Goal: Information Seeking & Learning: Learn about a topic

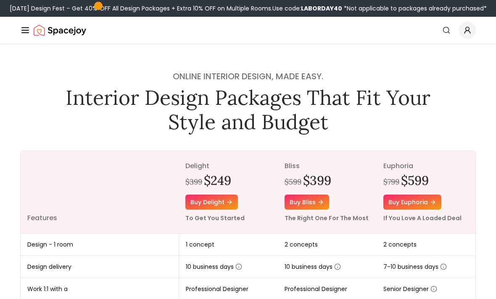
click at [26, 33] on line "Global" at bounding box center [25, 33] width 7 height 0
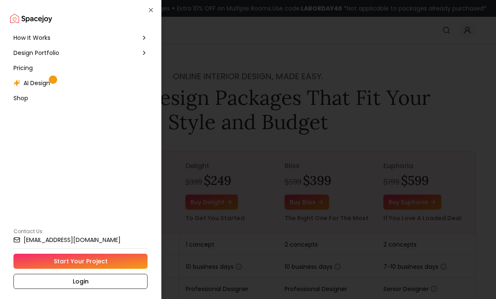
click at [147, 56] on icon at bounding box center [144, 53] width 7 height 7
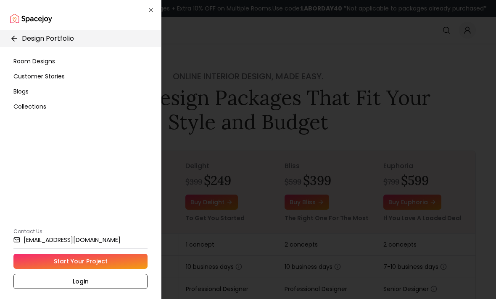
click at [47, 63] on span "Room Designs" at bounding box center [34, 61] width 42 height 8
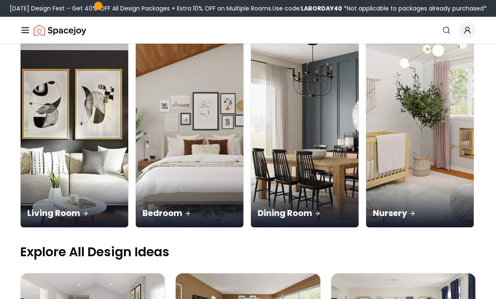
scroll to position [100, 0]
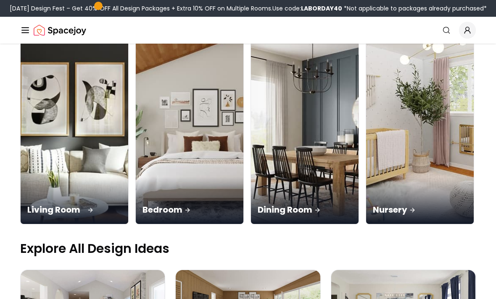
click at [60, 91] on img at bounding box center [74, 130] width 113 height 200
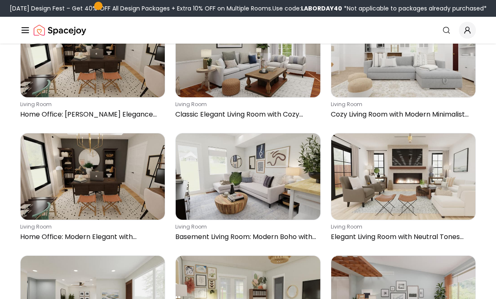
scroll to position [1465, 0]
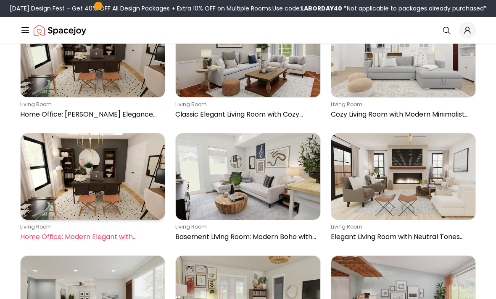
click at [152, 171] on img at bounding box center [93, 177] width 144 height 87
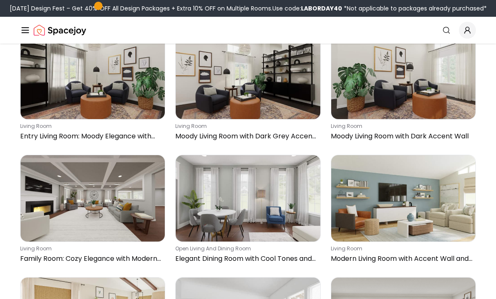
scroll to position [0, 0]
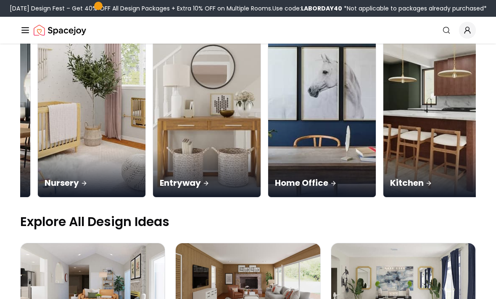
scroll to position [0, 328]
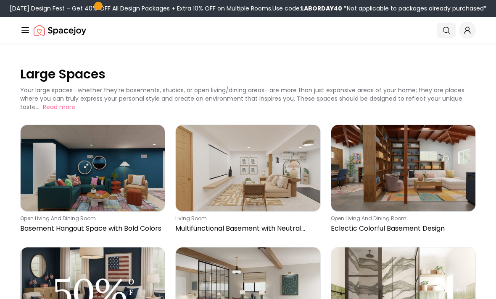
click at [444, 33] on icon "Global" at bounding box center [446, 30] width 8 height 8
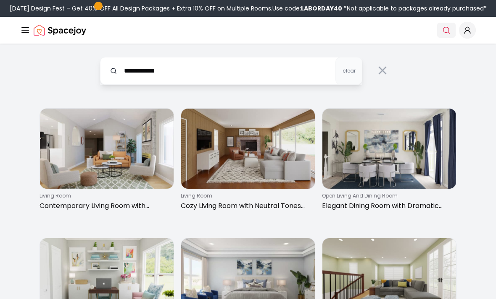
type input "**********"
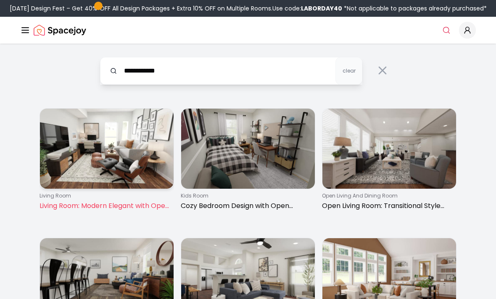
click at [132, 163] on img at bounding box center [107, 149] width 134 height 80
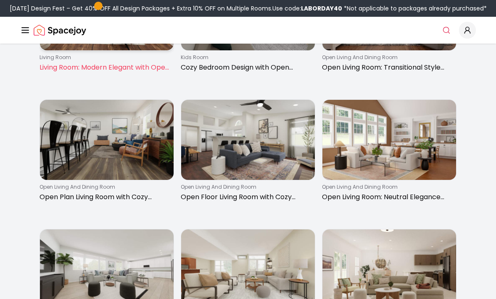
scroll to position [176, 0]
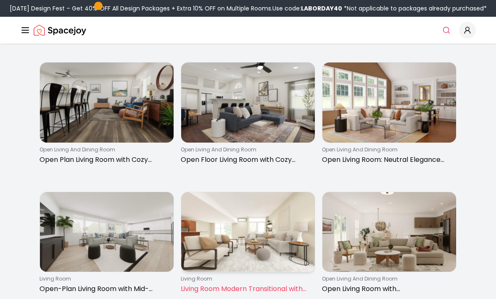
click at [297, 251] on img at bounding box center [248, 232] width 134 height 80
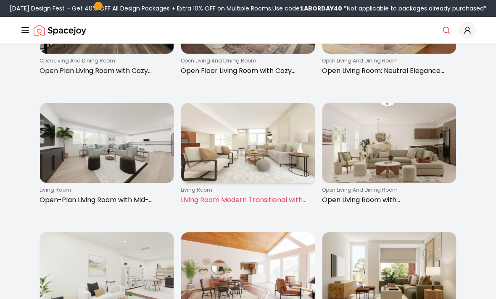
scroll to position [266, 0]
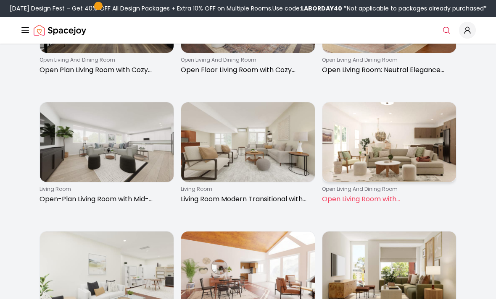
click at [441, 174] on img at bounding box center [389, 142] width 134 height 80
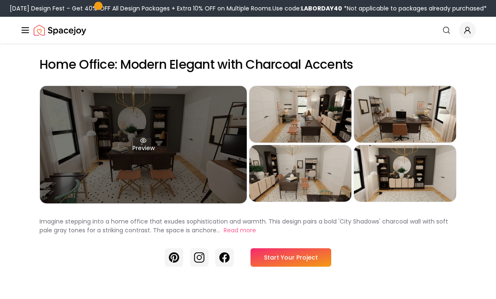
click at [194, 165] on div "Preview" at bounding box center [143, 145] width 207 height 118
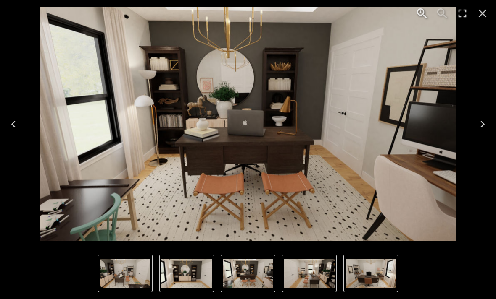
click at [193, 273] on img "5 of 5" at bounding box center [186, 274] width 50 height 29
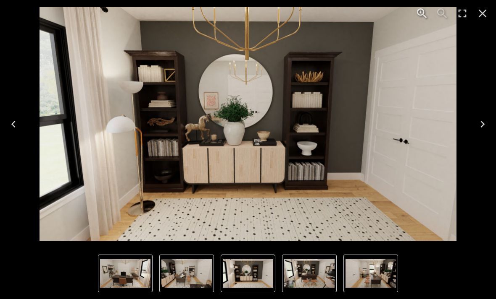
click at [262, 278] on img "5 of 5" at bounding box center [248, 274] width 50 height 29
click at [135, 272] on img "3 of 5" at bounding box center [125, 274] width 50 height 29
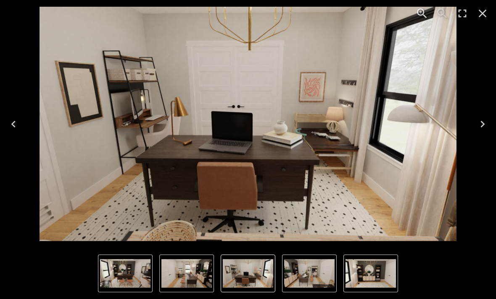
click at [254, 273] on img "3 of 5" at bounding box center [248, 274] width 50 height 29
click at [304, 273] on img "4 of 5" at bounding box center [309, 274] width 50 height 29
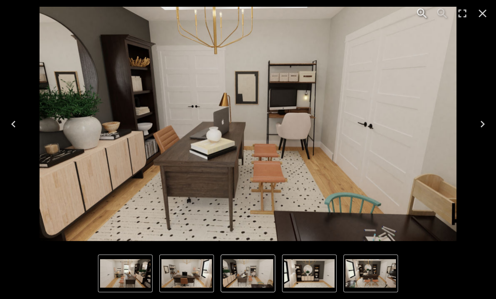
click at [372, 275] on img "1 of 5" at bounding box center [370, 274] width 50 height 29
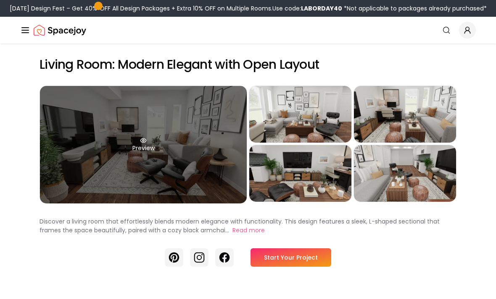
click at [205, 177] on div "Preview" at bounding box center [143, 145] width 207 height 118
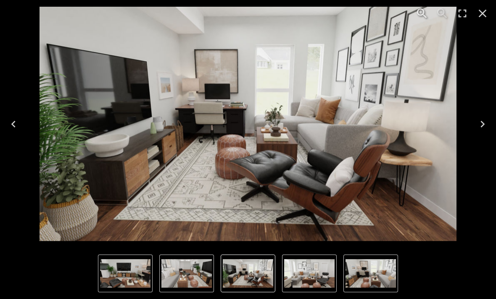
click at [194, 267] on img "5 of 5" at bounding box center [186, 274] width 50 height 29
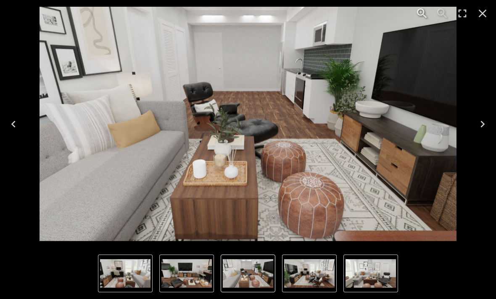
click at [311, 269] on img "1 of 5" at bounding box center [309, 274] width 50 height 29
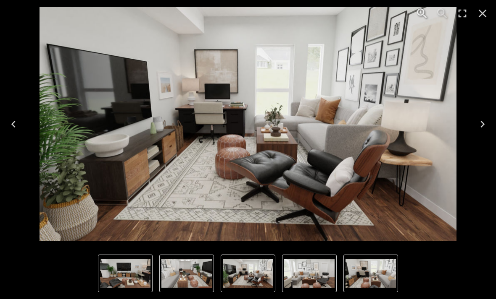
click at [350, 275] on img "3 of 5" at bounding box center [370, 274] width 50 height 29
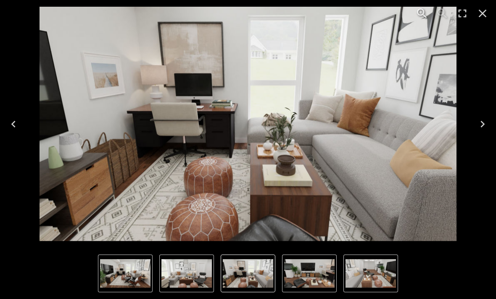
click at [303, 273] on img "4 of 5" at bounding box center [309, 274] width 50 height 29
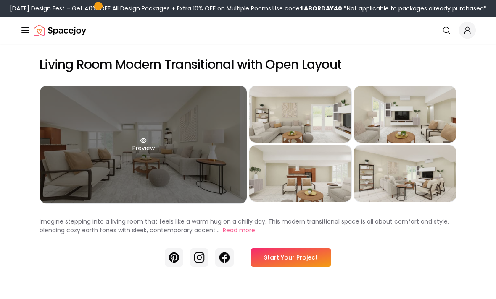
click at [168, 184] on div "Preview" at bounding box center [143, 145] width 207 height 118
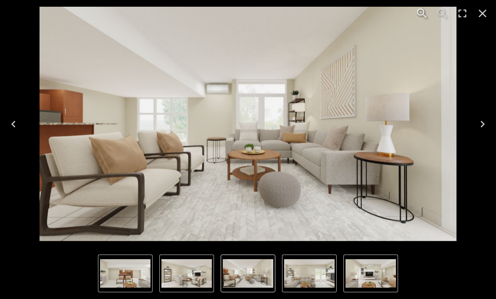
click at [205, 280] on img "5 of 5" at bounding box center [186, 274] width 50 height 29
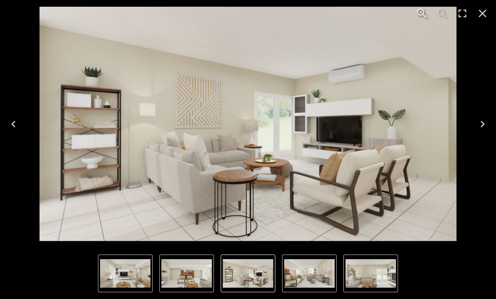
click at [327, 267] on img "1 of 5" at bounding box center [309, 274] width 50 height 29
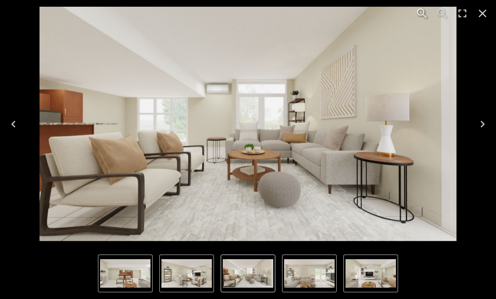
click at [184, 275] on img "5 of 5" at bounding box center [186, 274] width 50 height 29
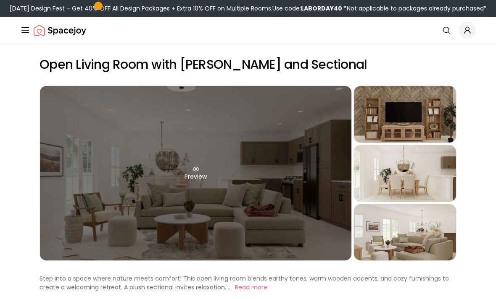
click at [319, 219] on div "Preview" at bounding box center [195, 173] width 311 height 175
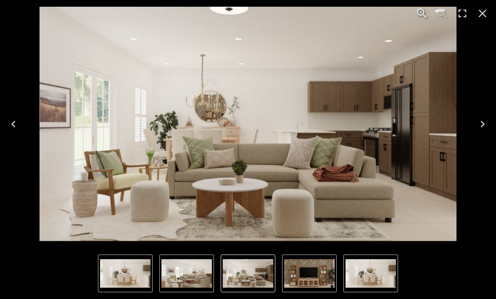
click at [480, 123] on icon "Next" at bounding box center [481, 124] width 13 height 13
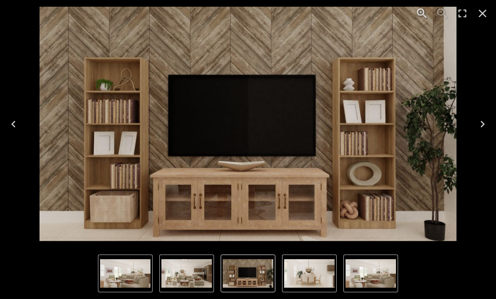
click at [24, 122] on button "Previous" at bounding box center [13, 125] width 27 height 34
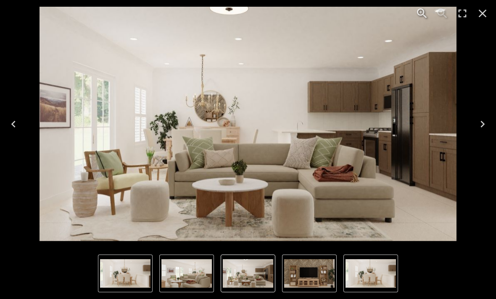
click at [473, 126] on button "Next" at bounding box center [482, 125] width 27 height 34
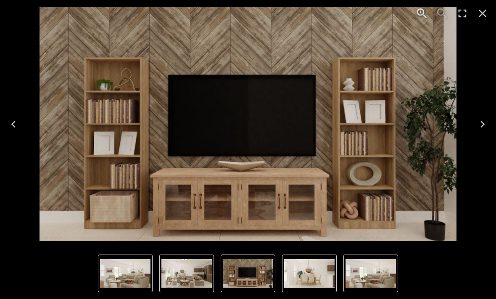
click at [14, 126] on icon "Previous" at bounding box center [13, 124] width 4 height 7
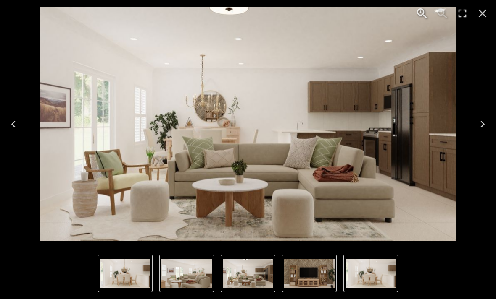
click at [477, 124] on icon "Next" at bounding box center [481, 124] width 13 height 13
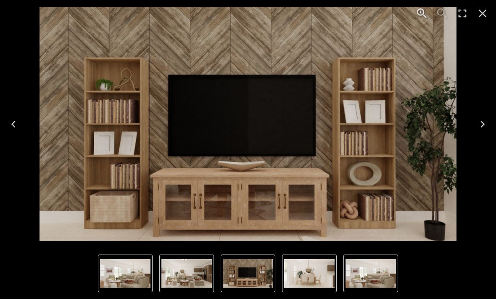
click at [474, 128] on button "Next" at bounding box center [482, 125] width 27 height 34
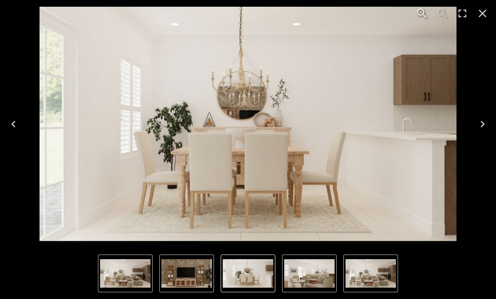
click at [478, 123] on icon "Next" at bounding box center [481, 124] width 13 height 13
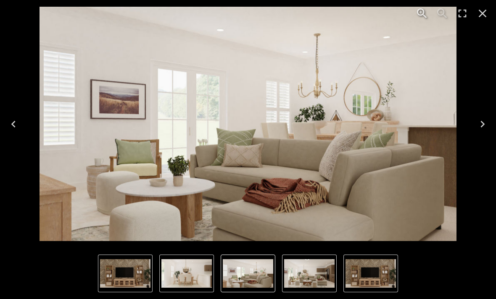
click at [480, 124] on icon "Next" at bounding box center [481, 124] width 13 height 13
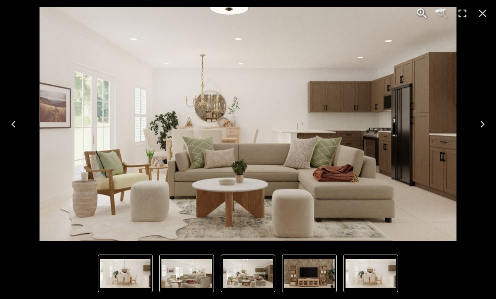
click at [478, 130] on icon "Next" at bounding box center [481, 124] width 13 height 13
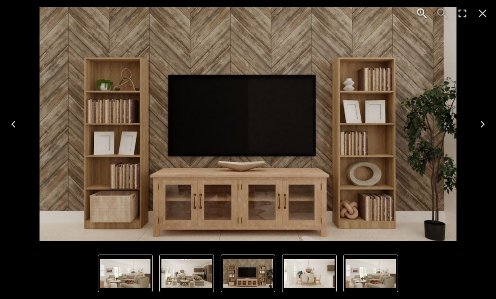
click at [474, 122] on button "Next" at bounding box center [482, 125] width 27 height 34
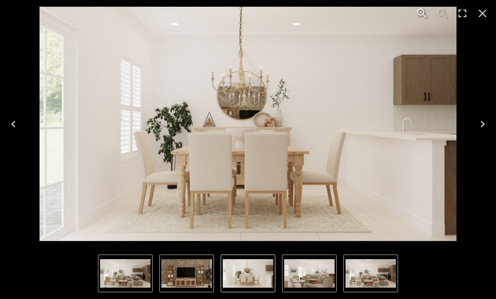
click at [472, 124] on button "Next" at bounding box center [482, 125] width 27 height 34
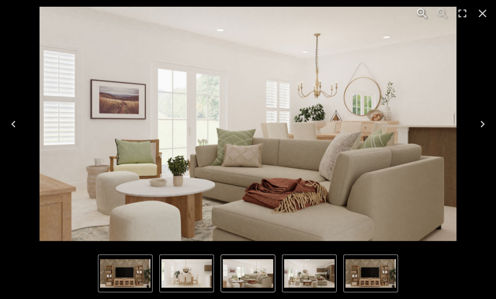
click at [471, 124] on button "Next" at bounding box center [482, 125] width 27 height 34
